Goal: Task Accomplishment & Management: Complete application form

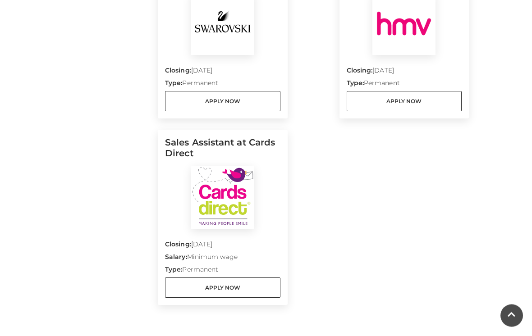
scroll to position [1139, 0]
click at [232, 278] on link "Apply Now" at bounding box center [222, 288] width 115 height 20
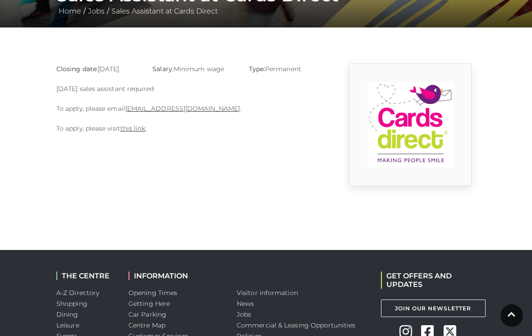
scroll to position [201, 0]
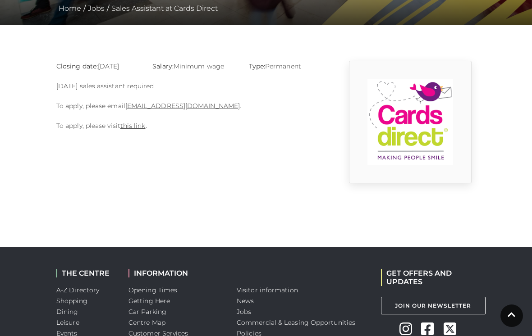
click at [137, 125] on link "this link" at bounding box center [132, 126] width 25 height 8
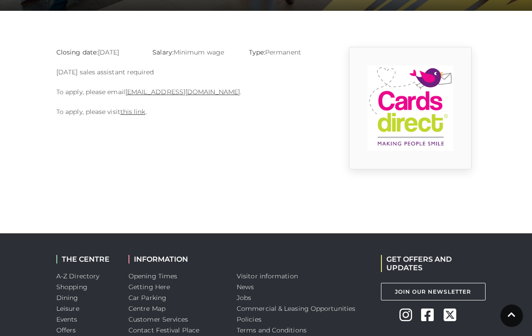
click at [134, 111] on link "this link" at bounding box center [132, 112] width 25 height 8
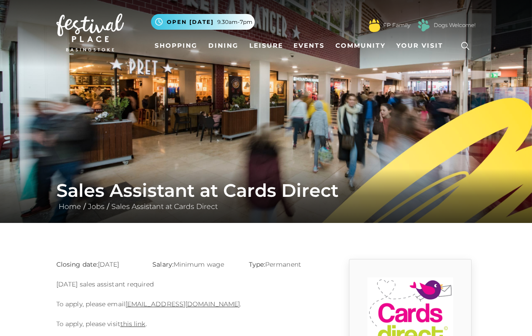
scroll to position [0, 0]
